Goal: Task Accomplishment & Management: Use online tool/utility

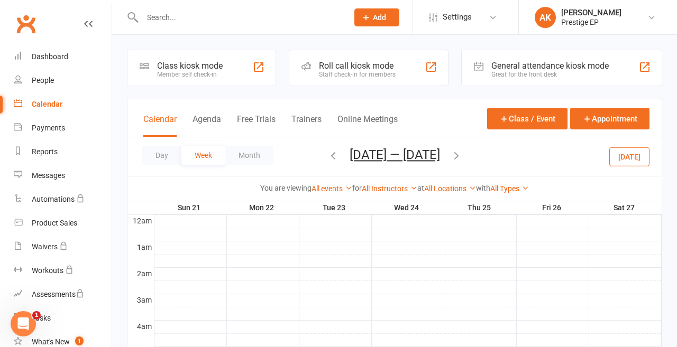
click at [627, 158] on button "Today" at bounding box center [629, 156] width 40 height 19
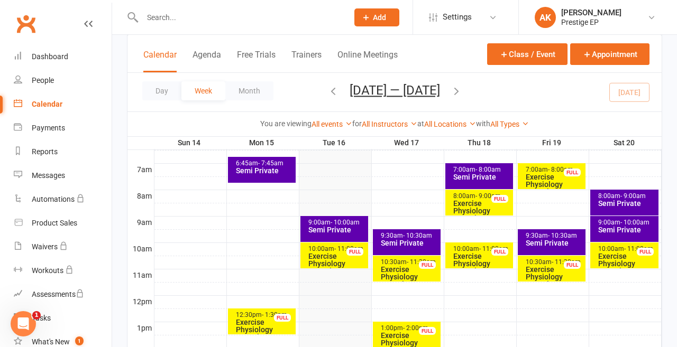
scroll to position [234, 0]
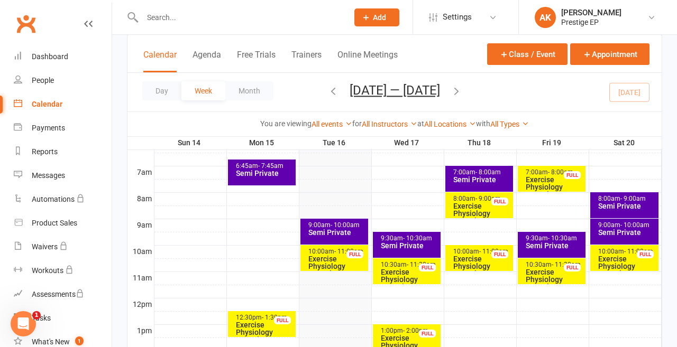
click at [324, 229] on div "Semi Private" at bounding box center [337, 232] width 59 height 7
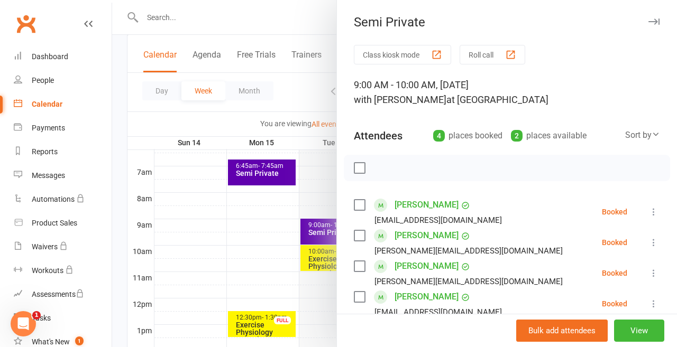
click at [476, 57] on button "Roll call" at bounding box center [492, 55] width 66 height 20
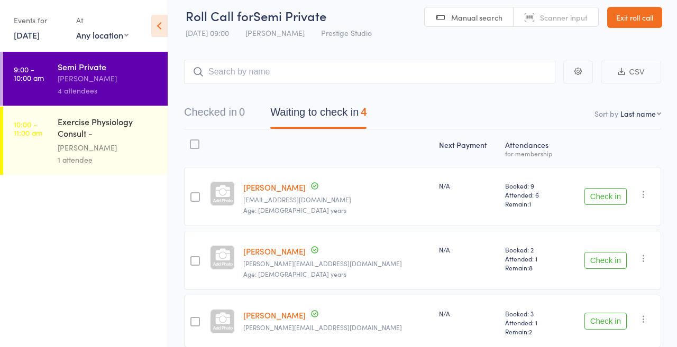
scroll to position [7, 0]
click at [603, 199] on button "Check in" at bounding box center [605, 197] width 42 height 17
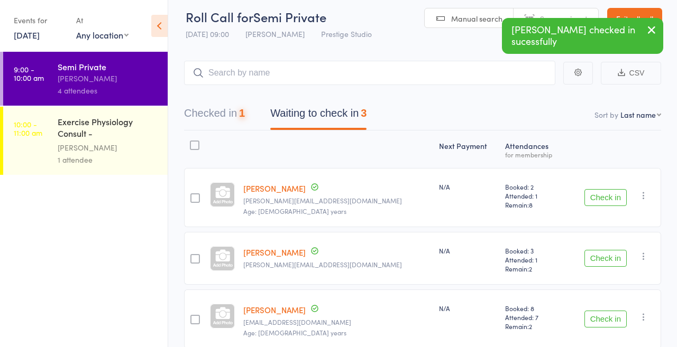
click at [602, 199] on button "Check in" at bounding box center [605, 197] width 42 height 17
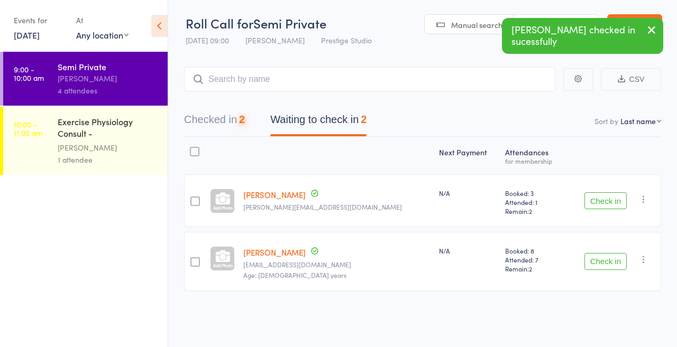
click at [602, 199] on button "Check in" at bounding box center [605, 200] width 42 height 17
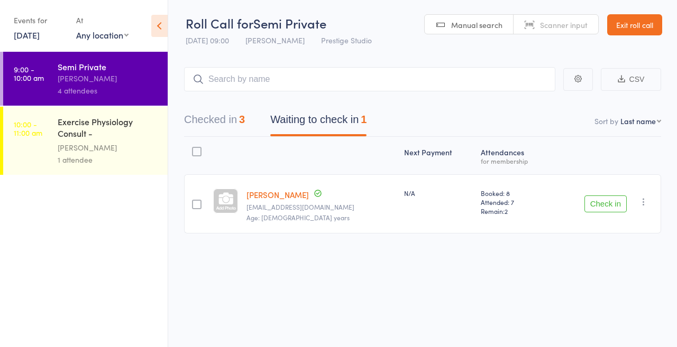
click at [644, 198] on icon "button" at bounding box center [643, 202] width 11 height 11
click at [604, 301] on li "Mark absent" at bounding box center [605, 308] width 87 height 14
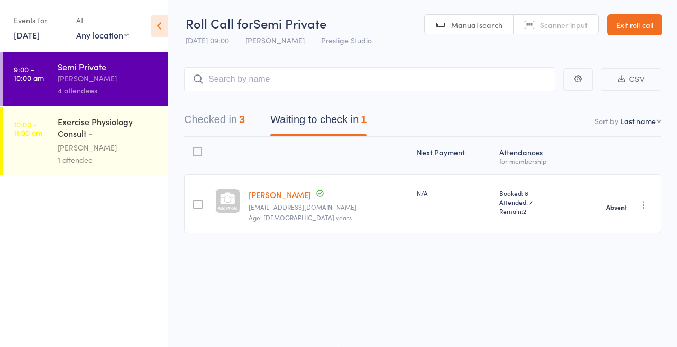
click at [103, 148] on div "[PERSON_NAME]" at bounding box center [108, 148] width 101 height 12
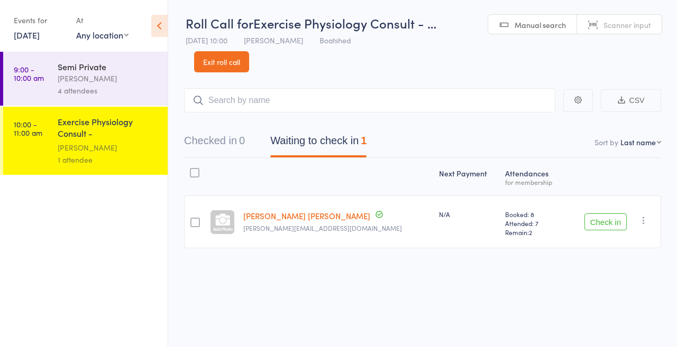
click at [610, 215] on button "Check in" at bounding box center [605, 222] width 42 height 17
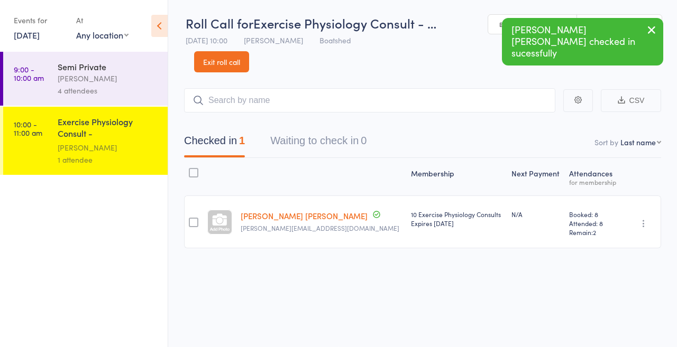
click at [650, 28] on icon "button" at bounding box center [651, 29] width 13 height 13
